Goal: Transaction & Acquisition: Subscribe to service/newsletter

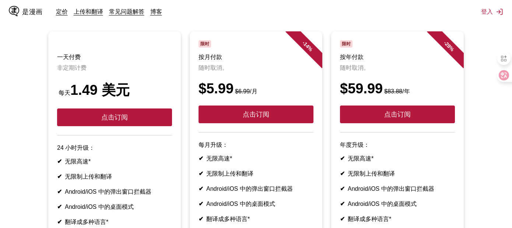
scroll to position [70, 0]
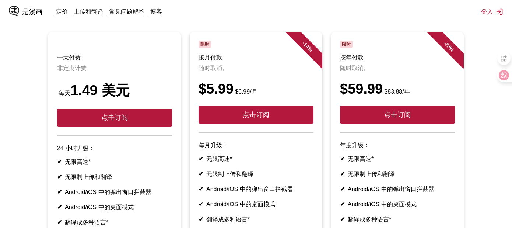
click at [149, 38] on article "一天付费 非定期计费 每天 1.49 美元 点击订阅 24 小时升级： ✔ 无限高速* ✔ 无限制上传和翻译 ✔ Android/iOS 中的弹出窗口拦截器 …" at bounding box center [114, 151] width 133 height 238
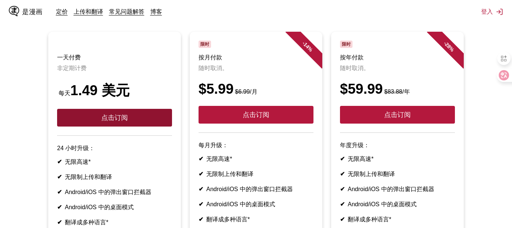
click at [149, 121] on button "点击订阅" at bounding box center [114, 118] width 115 height 18
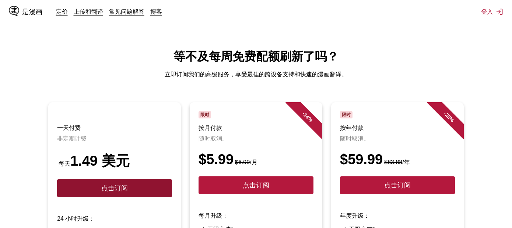
click at [134, 188] on button "点击订阅" at bounding box center [114, 188] width 115 height 18
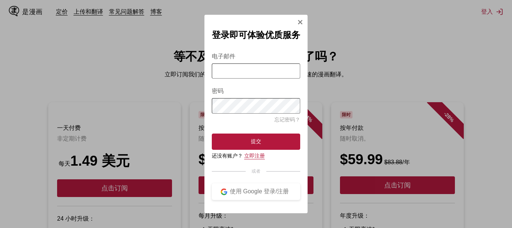
click at [250, 158] on font "立即注册" at bounding box center [254, 156] width 21 height 6
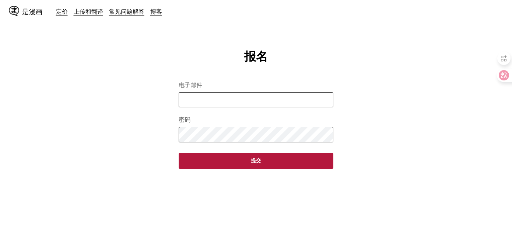
click at [218, 100] on input "电子邮件" at bounding box center [256, 99] width 155 height 15
type input "**********"
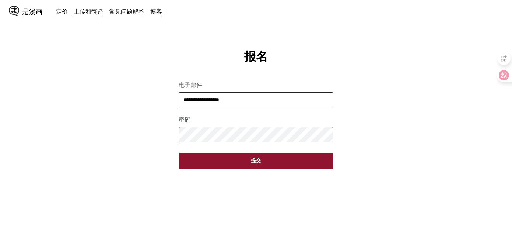
click at [256, 168] on button "提交" at bounding box center [256, 161] width 155 height 16
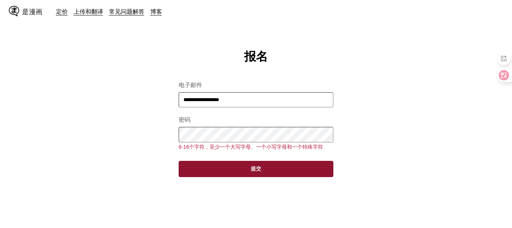
click at [278, 169] on button "提交" at bounding box center [256, 169] width 155 height 16
click at [295, 171] on button "提交" at bounding box center [256, 169] width 155 height 16
click at [264, 176] on button "提交" at bounding box center [256, 169] width 155 height 16
click at [248, 172] on button "提交" at bounding box center [256, 169] width 155 height 16
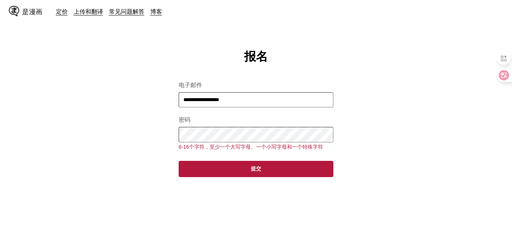
click at [179, 161] on button "提交" at bounding box center [256, 169] width 155 height 16
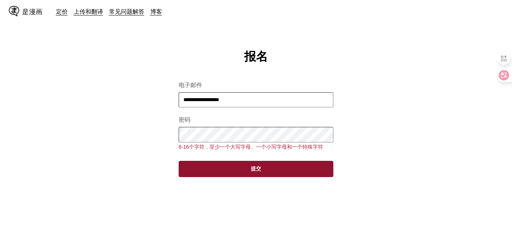
click at [283, 174] on button "提交" at bounding box center [256, 169] width 155 height 16
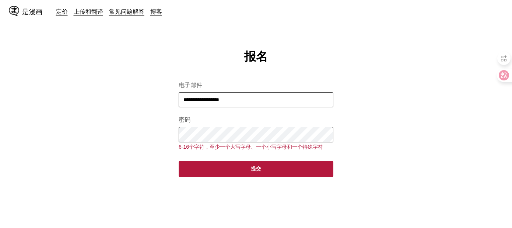
click at [145, 129] on main "**********" at bounding box center [256, 151] width 512 height 205
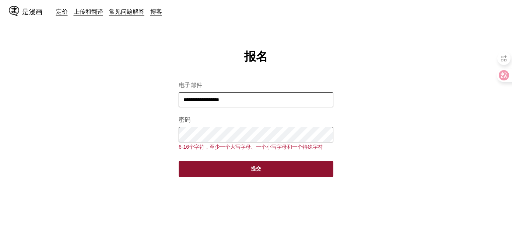
click at [198, 171] on button "提交" at bounding box center [256, 169] width 155 height 16
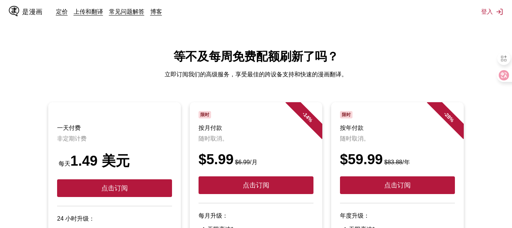
click at [446, 36] on html "是漫画 定价 上传和翻译 常见问题解答 博客 登入 定价 上传并翻译 常问问题 博客 等不及每周免费配额刷新了吗？ 立即订阅我们的高级服务，享受最佳的跨设备支…" at bounding box center [256, 226] width 512 height 453
click at [490, 12] on font "登入" at bounding box center [487, 11] width 12 height 7
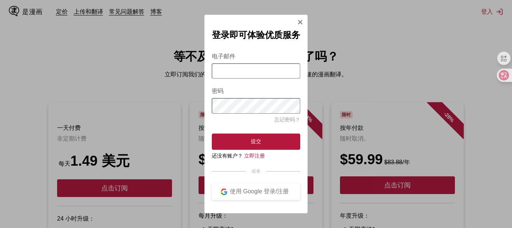
click at [251, 161] on section "电子邮件 密码 忘记密码？ 提交 还没有账户？ 立即注册 或者 使用 Google 登录/注册" at bounding box center [256, 122] width 88 height 156
click at [254, 158] on font "立即注册" at bounding box center [254, 156] width 21 height 6
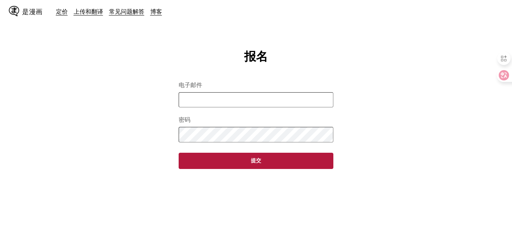
click at [265, 105] on input "电子邮件" at bounding box center [256, 99] width 155 height 15
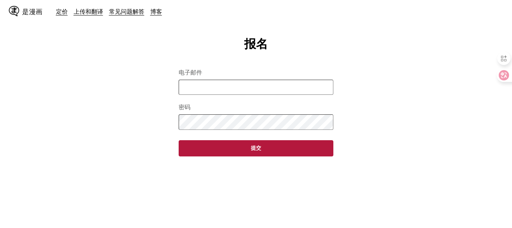
click at [272, 90] on input "电子邮件" at bounding box center [256, 87] width 155 height 15
type input "**********"
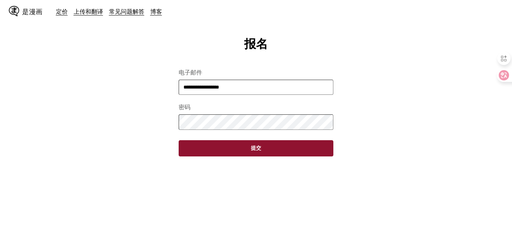
click at [255, 154] on button "提交" at bounding box center [256, 148] width 155 height 16
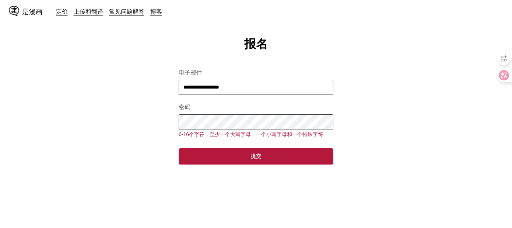
click at [179, 148] on button "提交" at bounding box center [256, 156] width 155 height 16
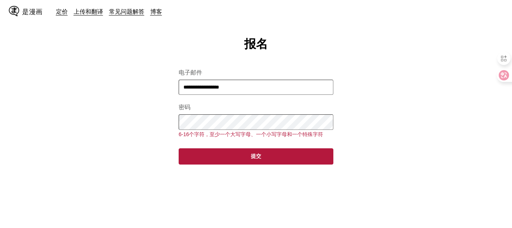
click at [179, 148] on button "提交" at bounding box center [256, 156] width 155 height 16
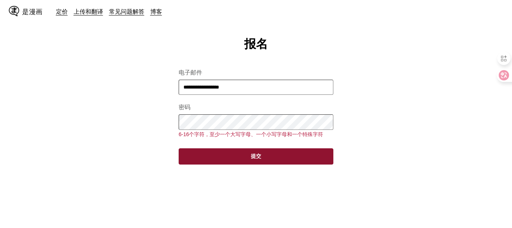
click at [322, 154] on button "提交" at bounding box center [256, 156] width 155 height 16
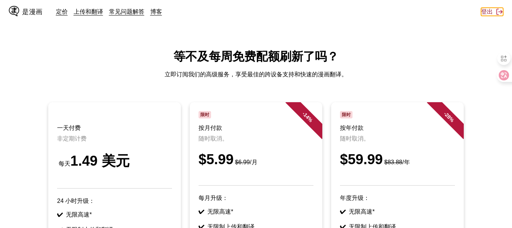
click at [497, 15] on button "登出" at bounding box center [492, 12] width 22 height 8
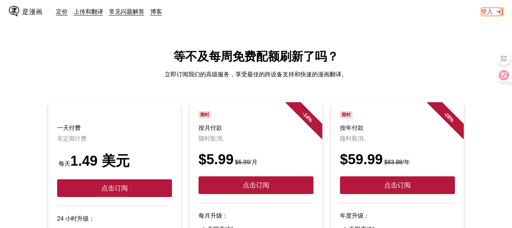
click at [497, 15] on button "登入" at bounding box center [492, 12] width 22 height 8
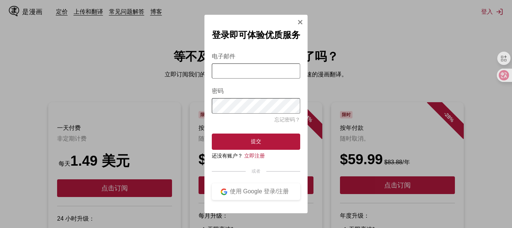
click at [273, 70] on input "电子邮件" at bounding box center [256, 70] width 88 height 15
type input "**********"
click at [212, 133] on button "提交" at bounding box center [256, 141] width 88 height 16
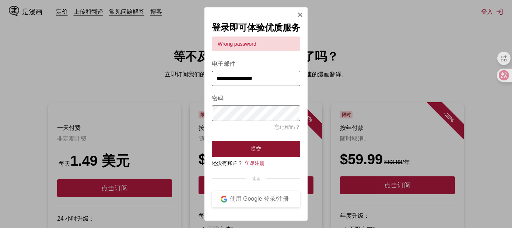
click at [276, 146] on button "提交" at bounding box center [256, 149] width 88 height 16
